Goal: Task Accomplishment & Management: Complete application form

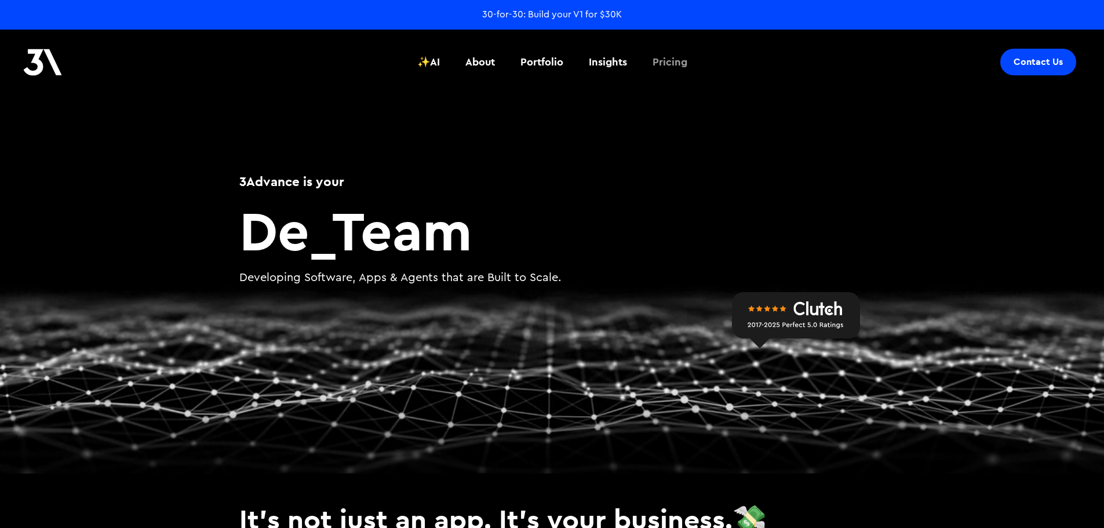
click at [687, 61] on div "Pricing" at bounding box center [669, 61] width 35 height 15
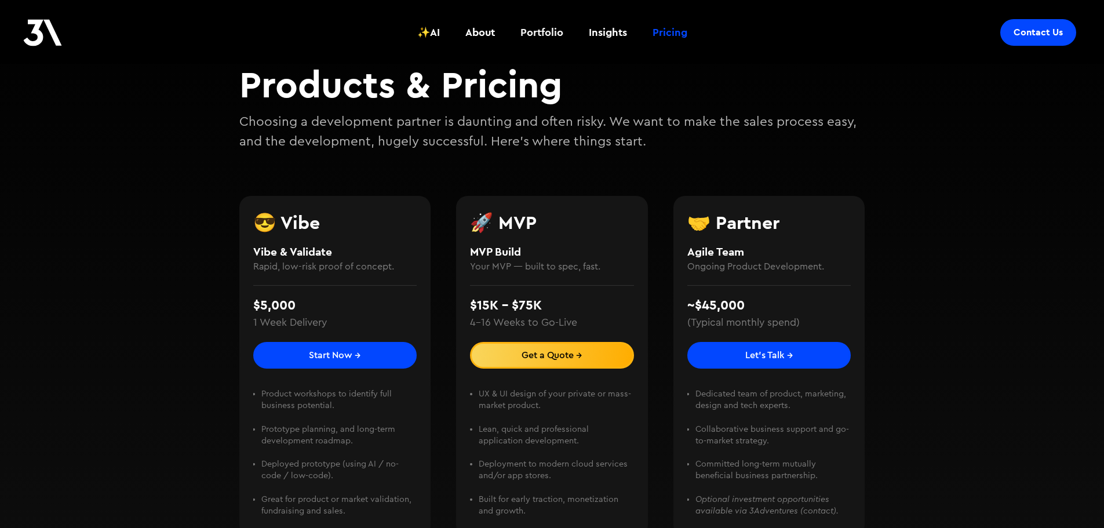
scroll to position [116, 0]
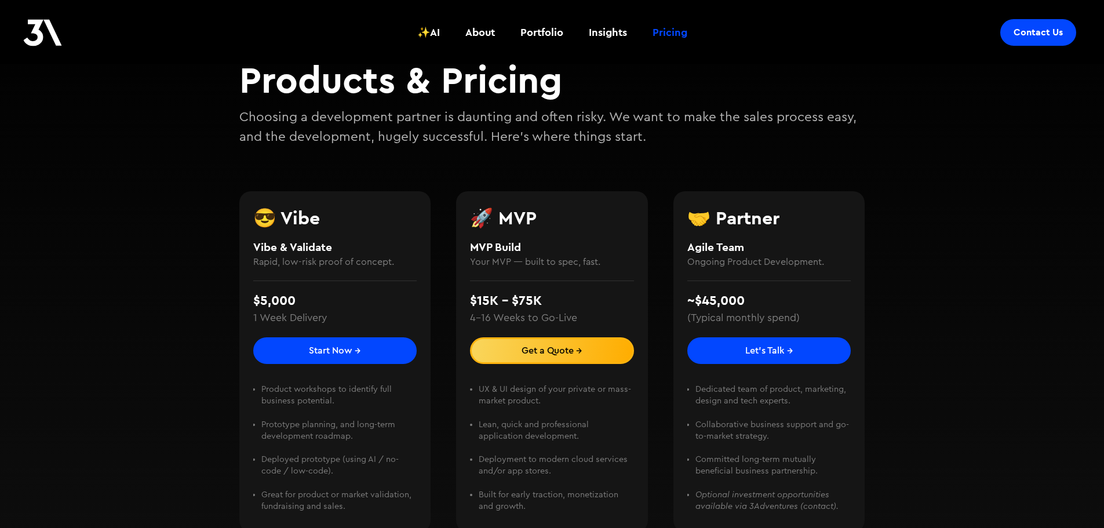
click at [357, 356] on link "Start Now →" at bounding box center [335, 350] width 164 height 27
click at [580, 361] on link "Get a Quote →" at bounding box center [552, 350] width 164 height 27
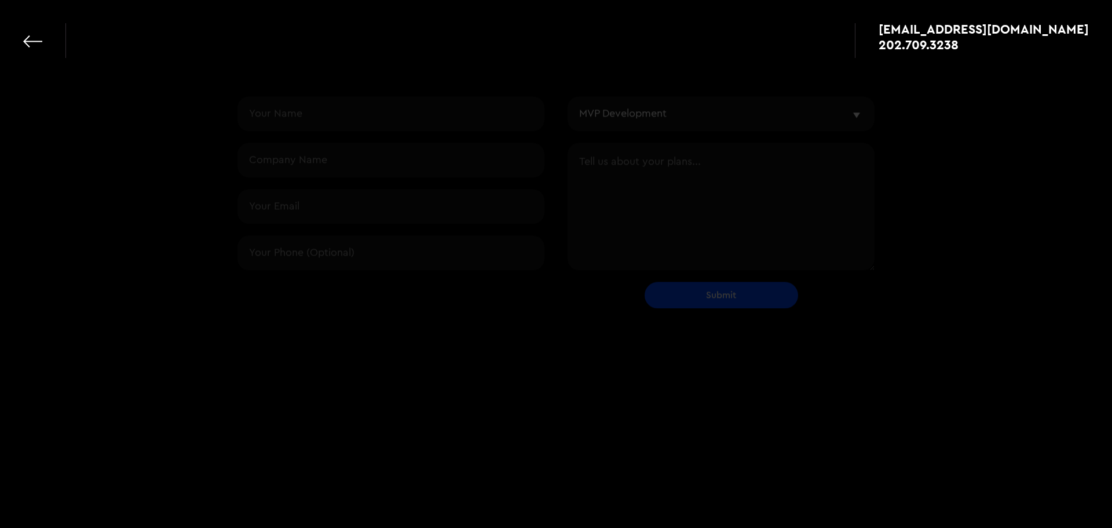
select select "mvp"
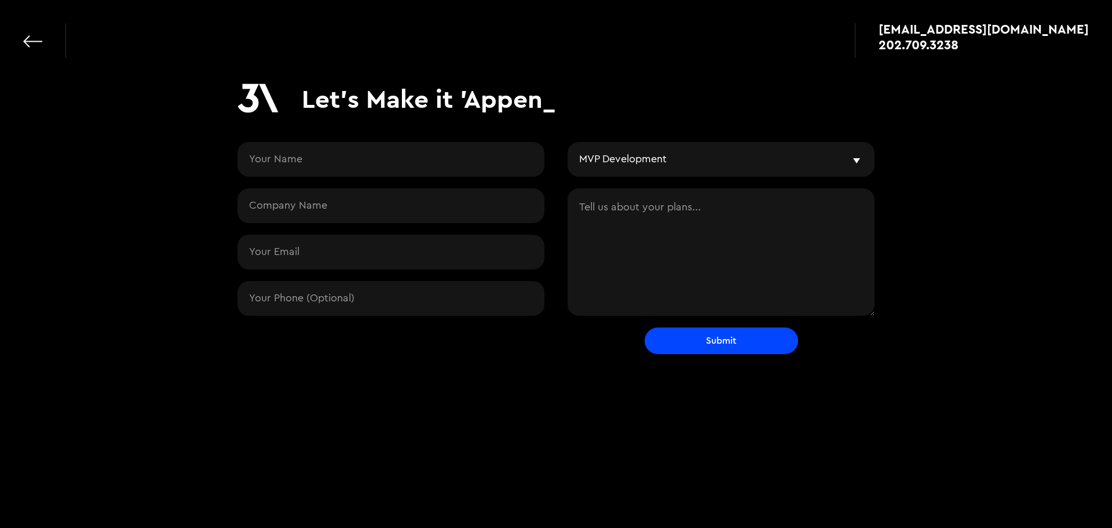
click at [613, 213] on textarea "Contact Request" at bounding box center [721, 251] width 307 height 127
click at [647, 165] on select "I'm interested in... Vibe & Validate MVP Development Agile Partner LLMs and AI …" at bounding box center [721, 159] width 307 height 35
click at [459, 181] on div "Contact Request" at bounding box center [391, 234] width 307 height 185
click at [456, 166] on input "Contact Request" at bounding box center [391, 159] width 307 height 35
type input "Sam Orton"
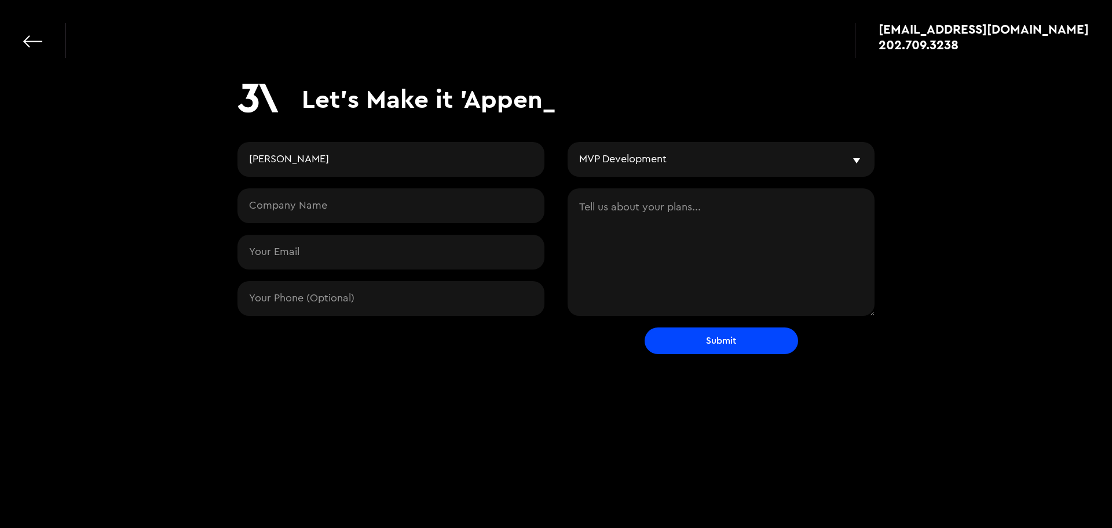
type input "orton.sam13@gmail.com"
click at [334, 216] on input "Contact Request" at bounding box center [391, 205] width 307 height 35
click at [404, 406] on div "Let's Make it 'Appen_ Sam Orton orton.sam13@gmail.com 3173131619 I'm interested…" at bounding box center [556, 217] width 1112 height 434
click at [368, 335] on form "Sam Orton orton.sam13@gmail.com 3173131619 I'm interested in... Vibe & Validate…" at bounding box center [556, 248] width 637 height 212
click at [370, 308] on input "3173131619" at bounding box center [391, 298] width 307 height 35
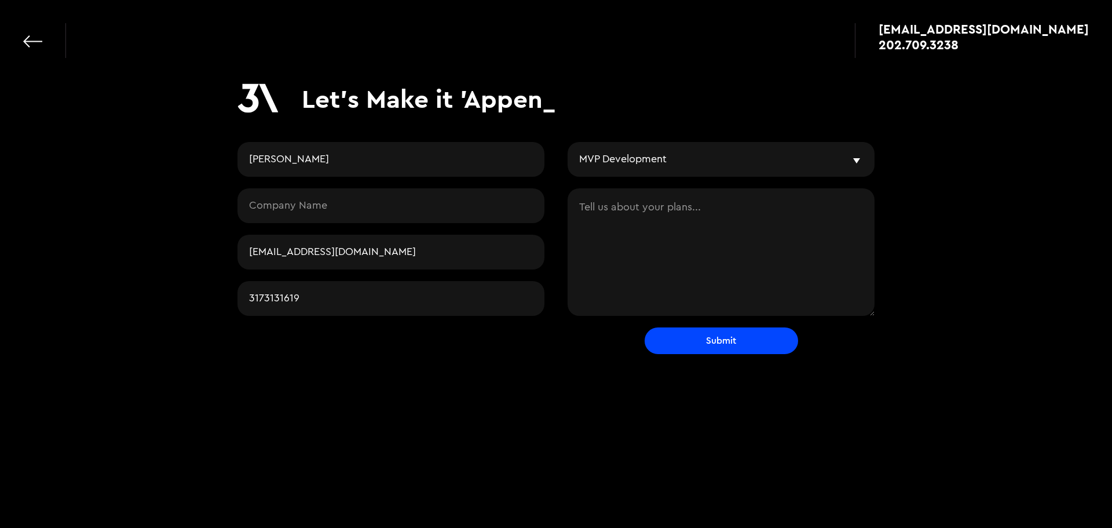
click at [370, 308] on input "3173131619" at bounding box center [391, 298] width 307 height 35
type input "="
click at [410, 335] on form "Sam Orton orton.sam13@gmail.com I'm interested in... Vibe & Validate MVP Develo…" at bounding box center [556, 248] width 637 height 212
click at [645, 212] on textarea "Contact Request" at bounding box center [721, 251] width 307 height 127
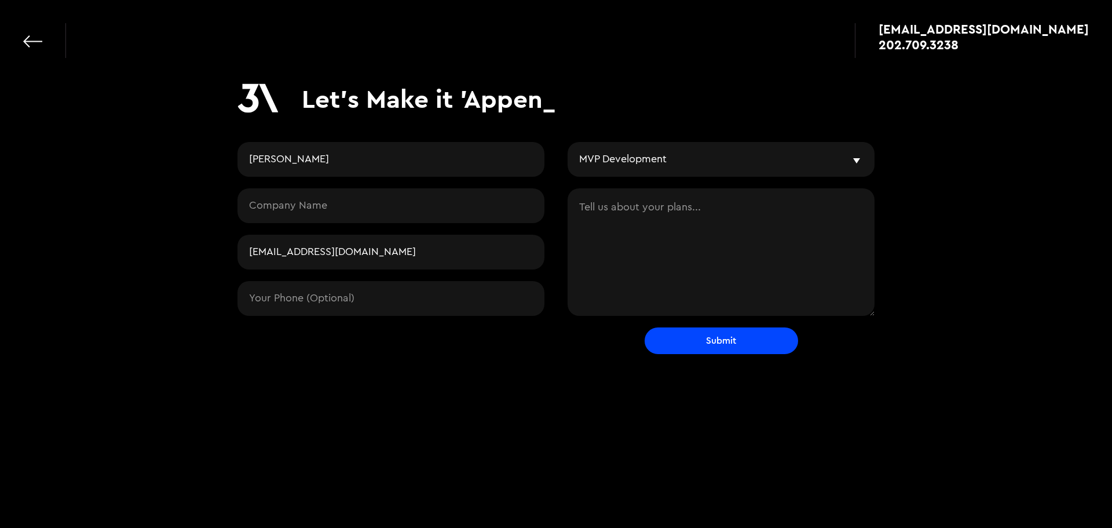
click at [604, 253] on textarea "Contact Request" at bounding box center [721, 251] width 307 height 127
click at [609, 242] on textarea "Contact Request" at bounding box center [721, 251] width 307 height 127
paste textarea "a"
type textarea "a"
drag, startPoint x: 519, startPoint y: 189, endPoint x: 718, endPoint y: 244, distance: 206.0
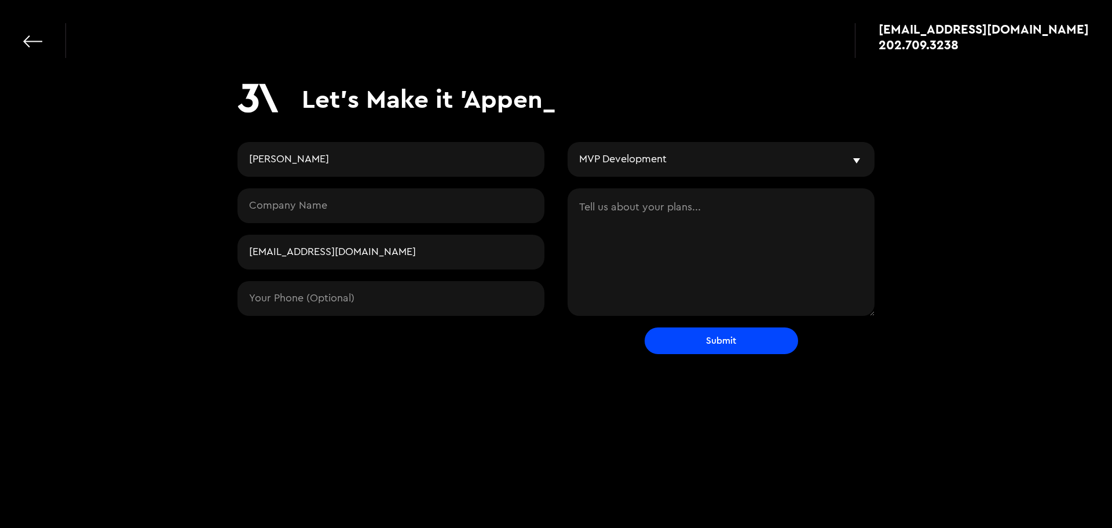
click at [636, 204] on textarea "Contact Request" at bounding box center [721, 251] width 307 height 127
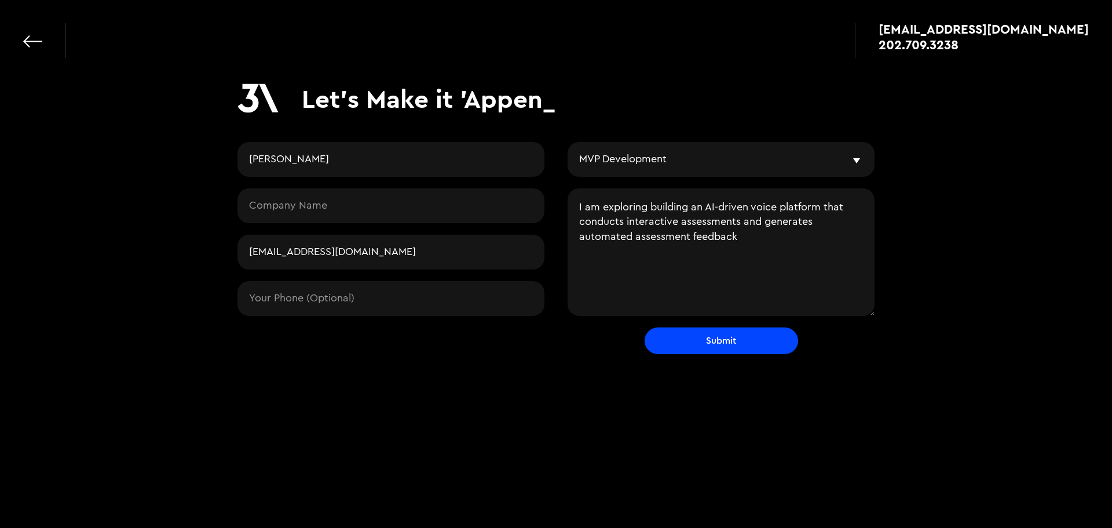
type textarea "I am exploring building an AI-driven voice platform that conducts interactive a…"
click at [729, 341] on input "Submit" at bounding box center [722, 340] width 154 height 27
click at [377, 215] on input "Contact Request" at bounding box center [391, 205] width 307 height 35
type input "Building it now"
click at [722, 354] on div "Let's Make it 'Appen_ Sam Orton Building it now orton.sam13@gmail.com I'm inter…" at bounding box center [556, 222] width 637 height 279
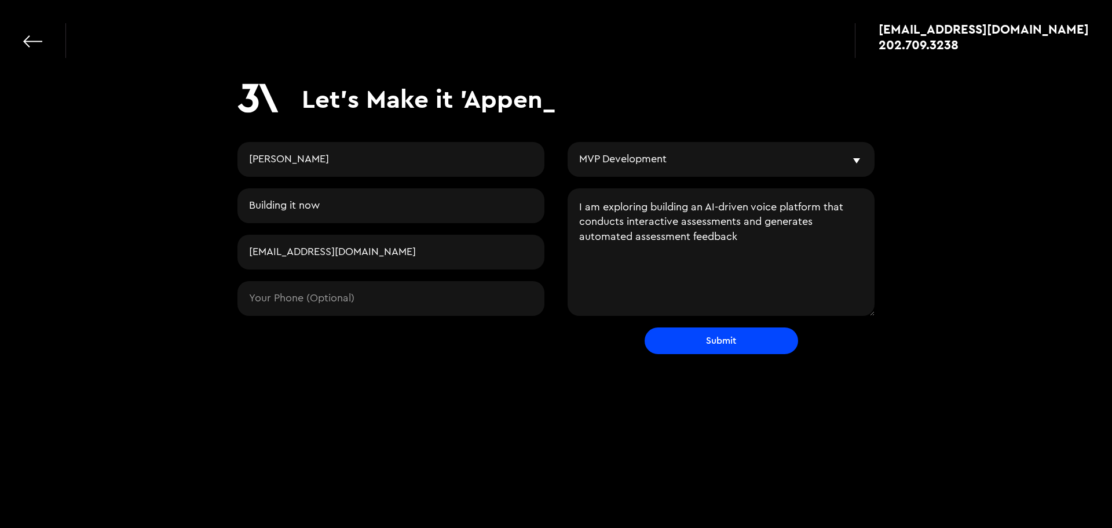
click at [726, 347] on input "Submit" at bounding box center [722, 340] width 154 height 27
type input "Please wait..."
